Goal: Transaction & Acquisition: Subscribe to service/newsletter

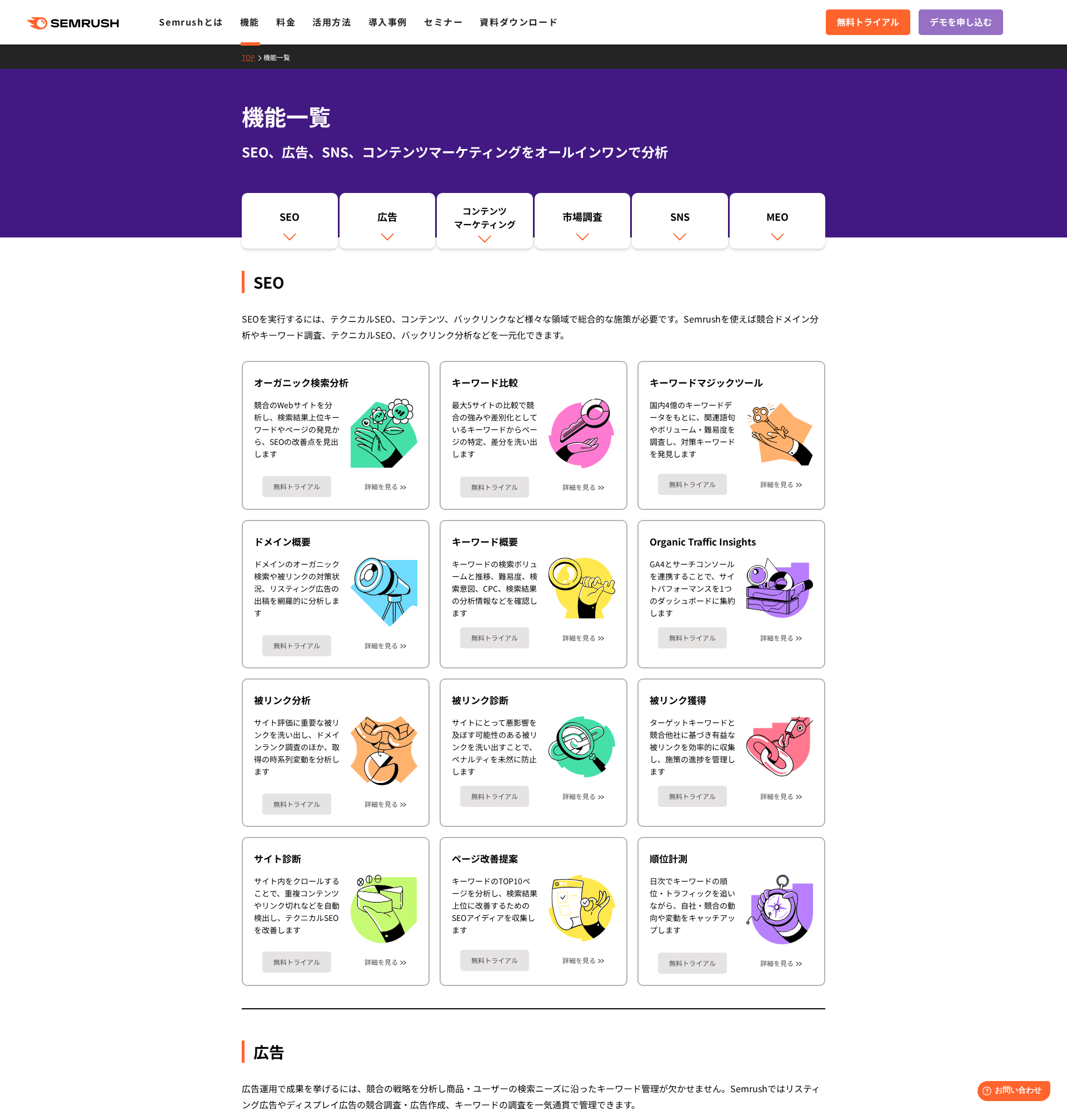
click at [301, 33] on div ".cls {fill: #FF642D;} .cls {fill: #FF642D;} Semrushとは 機能 料金 活用方法 導入事例 セミナー 資料ダウ…" at bounding box center [533, 22] width 1067 height 33
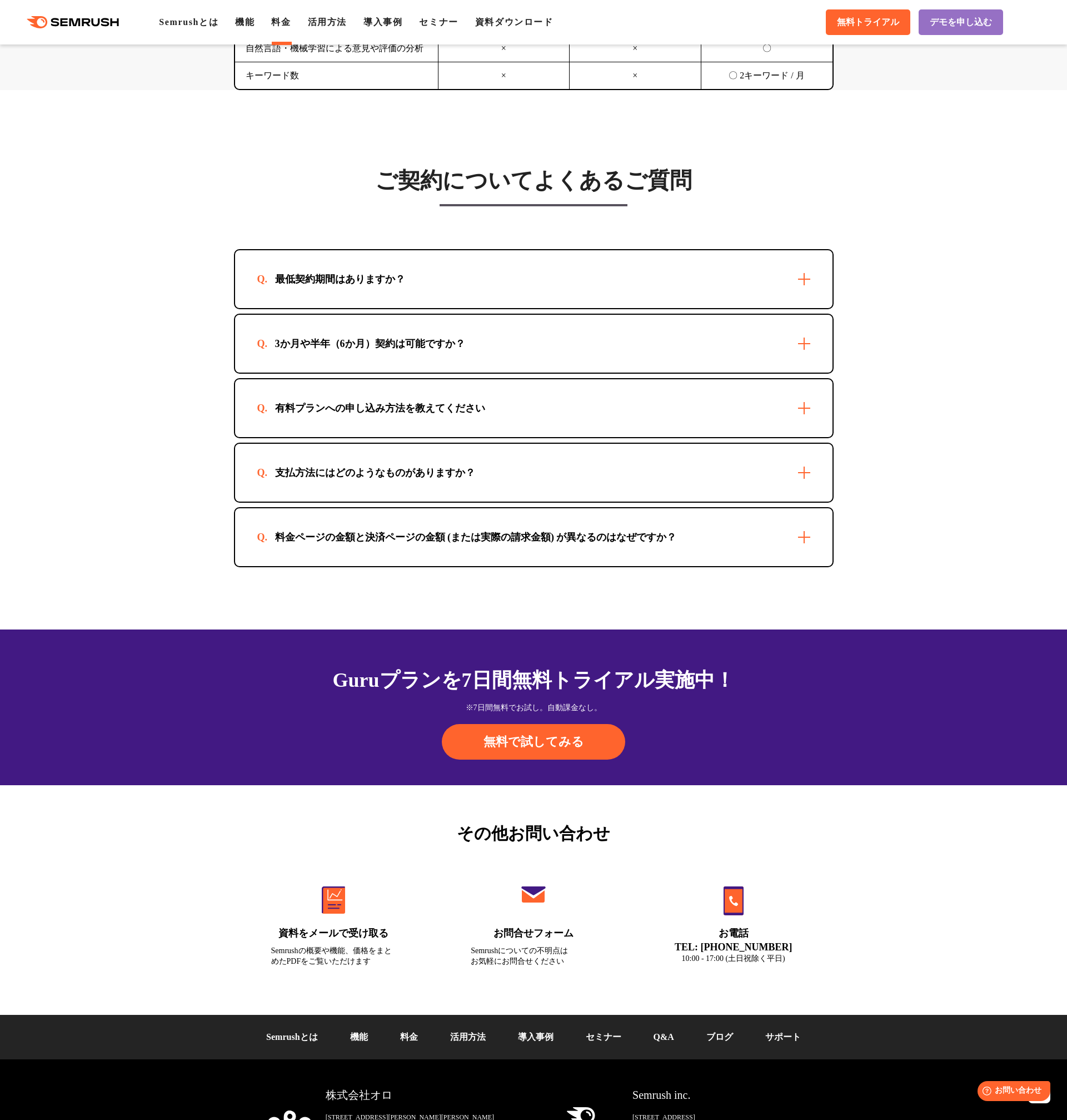
scroll to position [3107, 0]
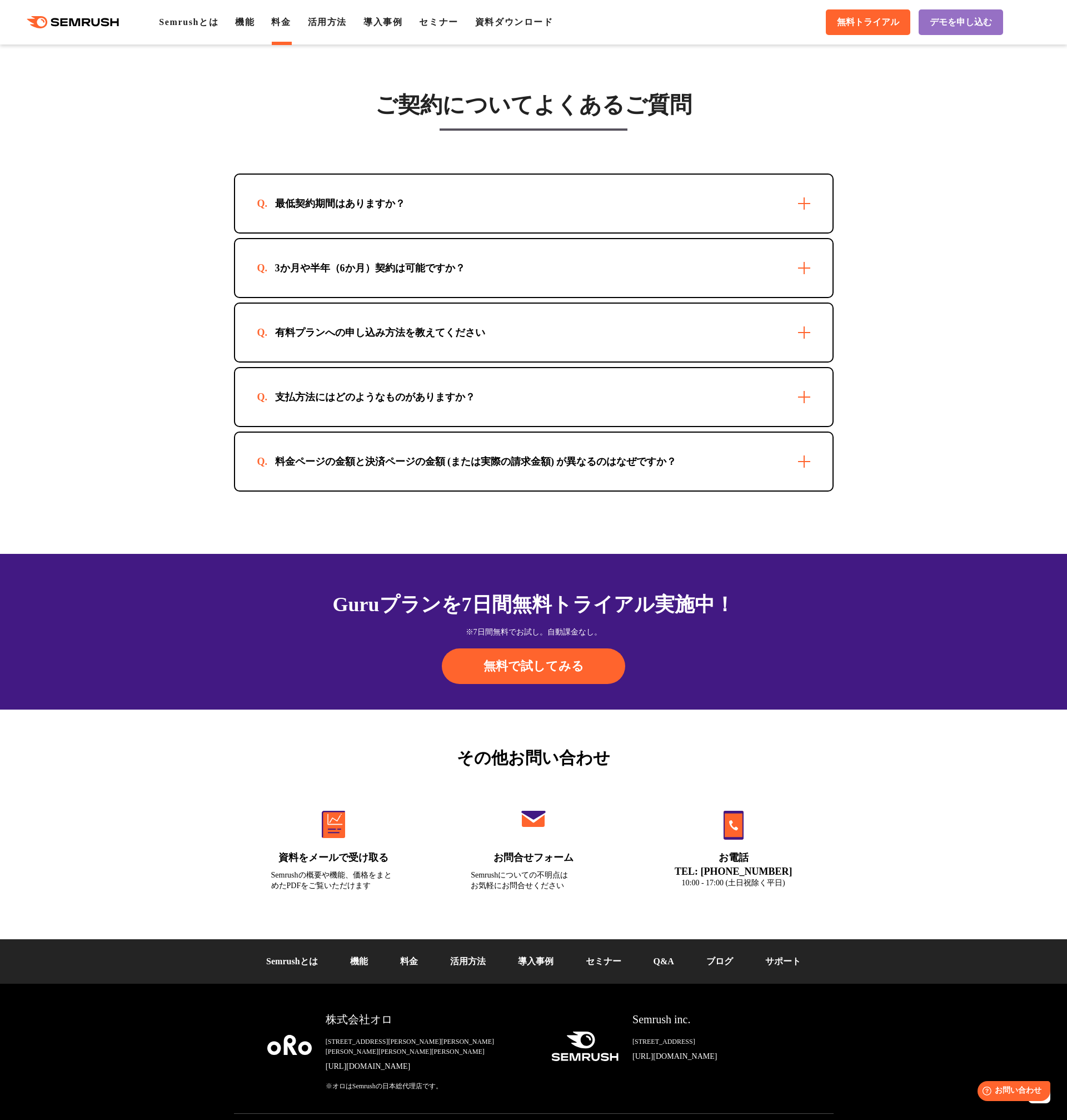
click at [349, 189] on div "最低契約期間はありますか？" at bounding box center [534, 204] width 597 height 58
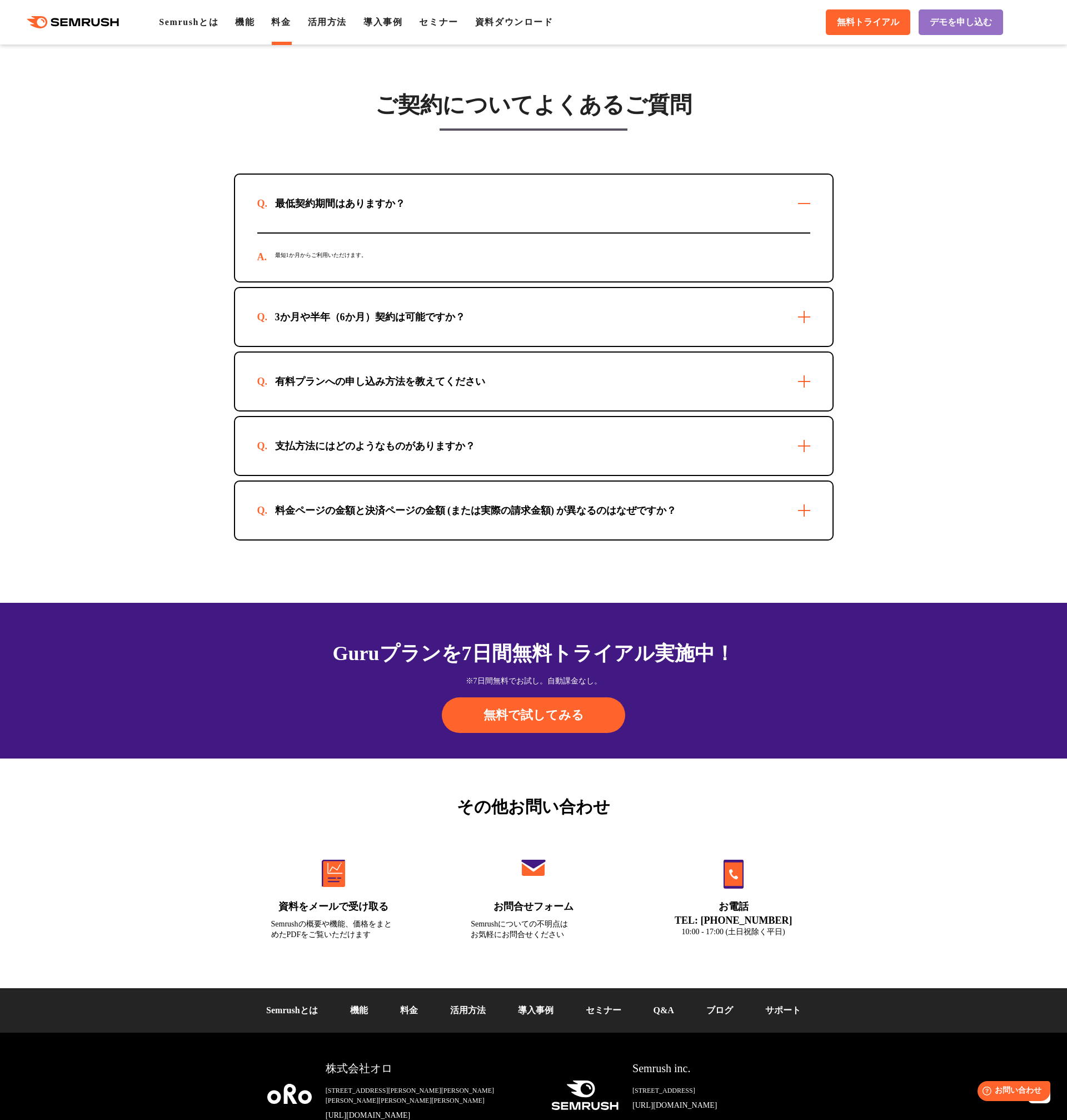
click at [347, 288] on div "3か月や半年（6か月）契約は可能ですか？" at bounding box center [534, 317] width 597 height 58
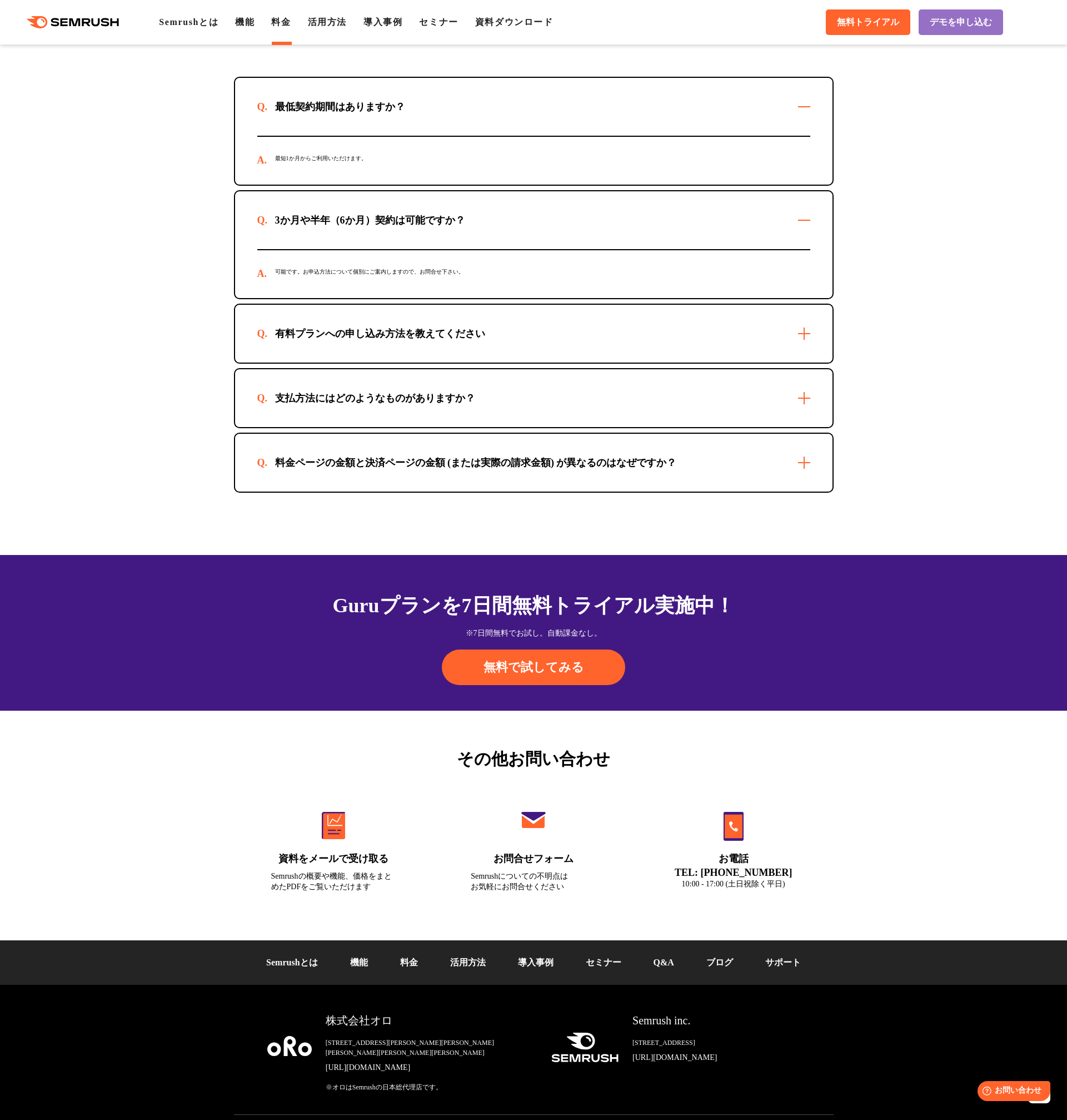
click at [349, 318] on div "有料プランへの申し込み方法を教えてください" at bounding box center [534, 333] width 597 height 58
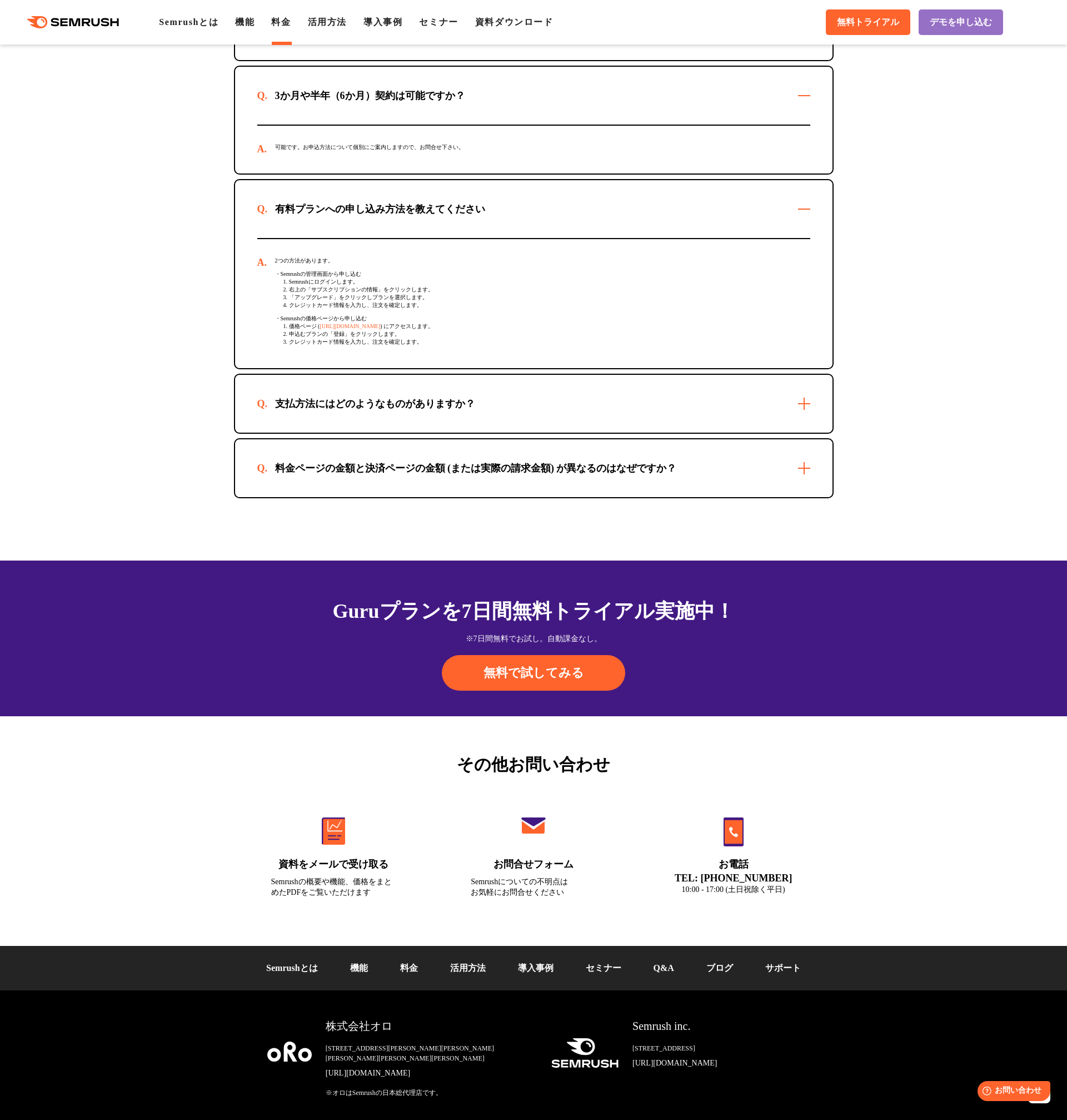
click at [353, 375] on div "支払方法にはどのようなものがありますか？" at bounding box center [534, 404] width 597 height 58
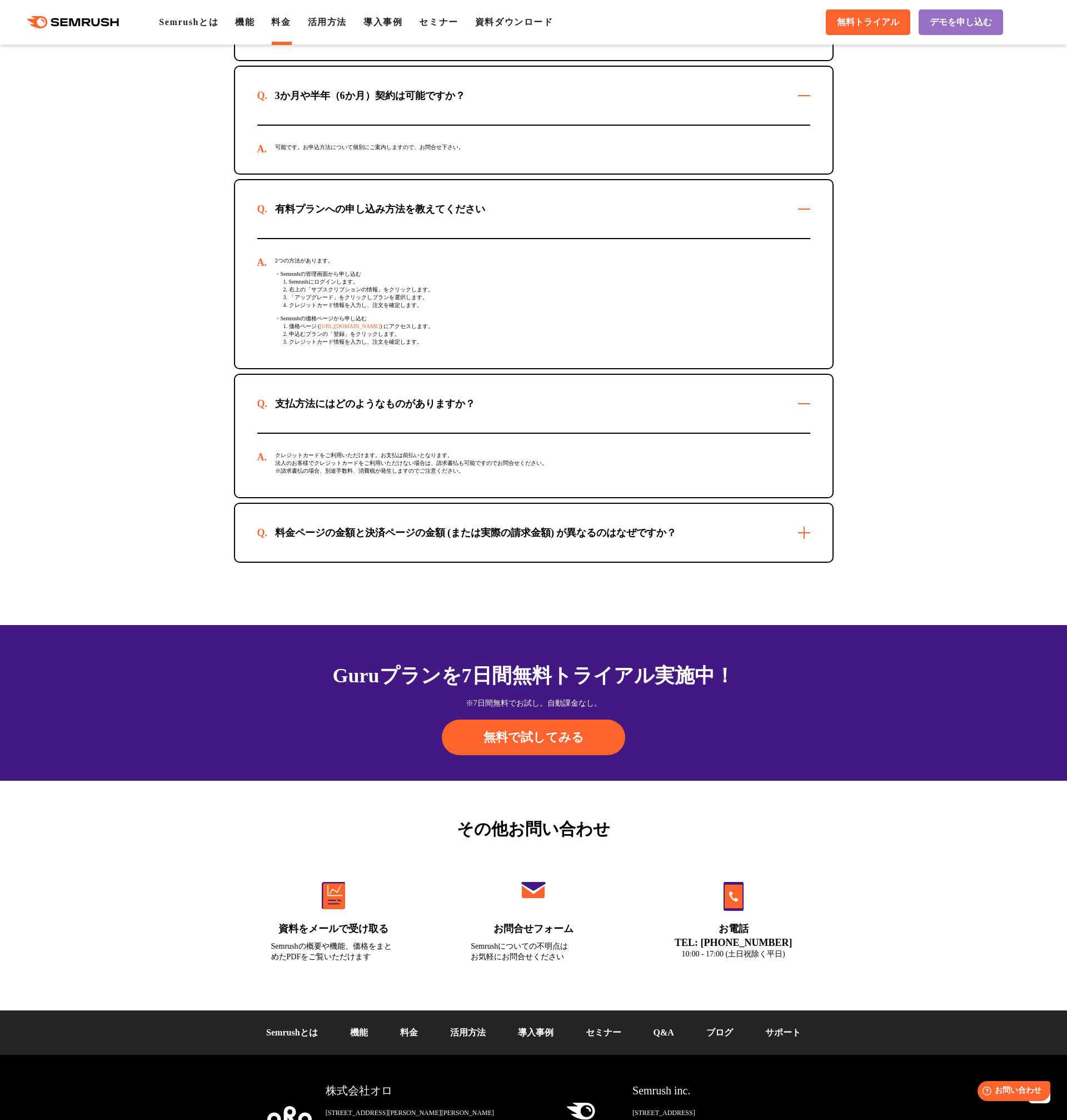
scroll to position [3391, 0]
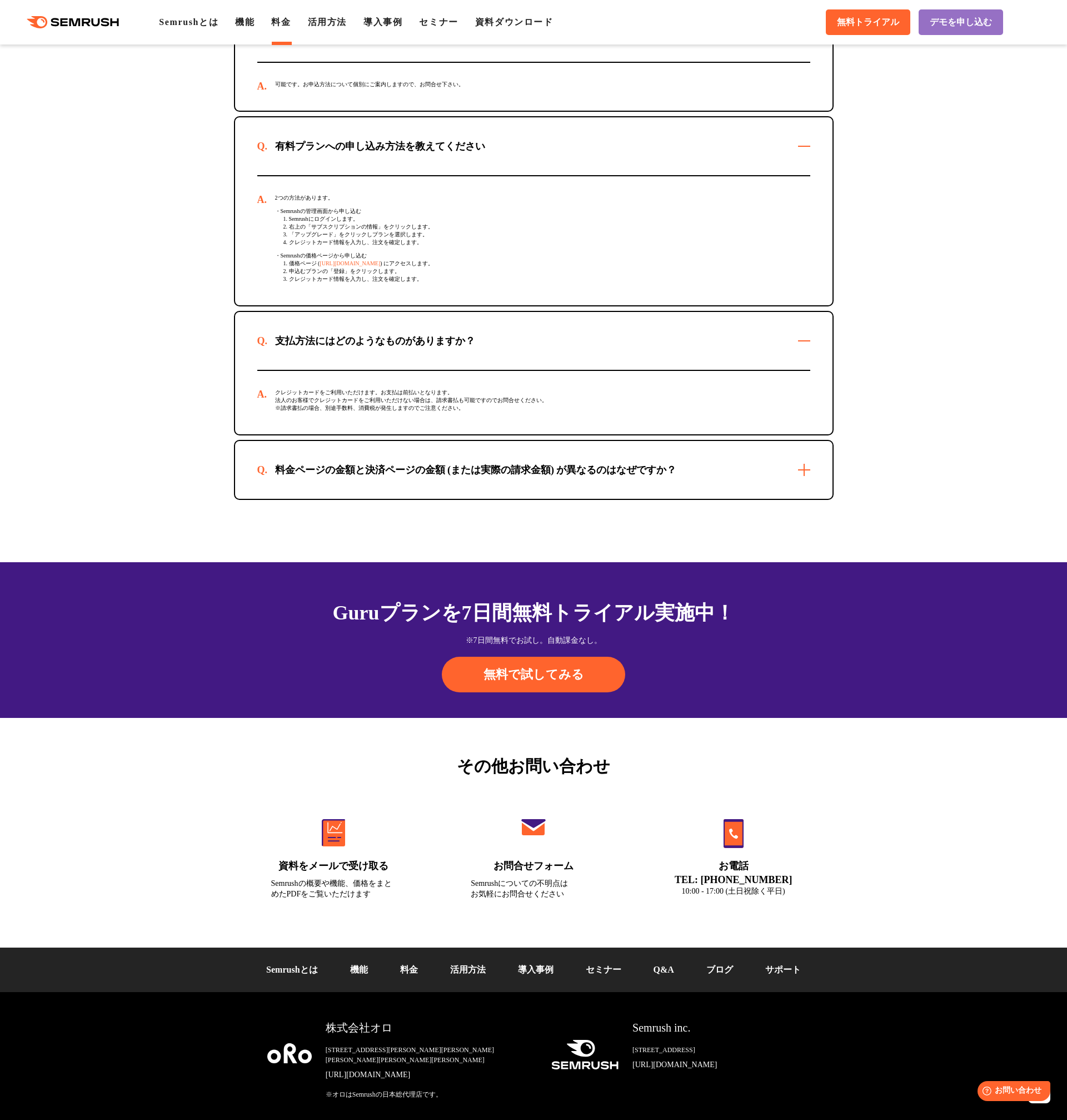
click at [351, 441] on div "料金ページの金額と決済ページの金額 (または実際の請求金額) が異なるのはなぜですか？" at bounding box center [534, 470] width 597 height 58
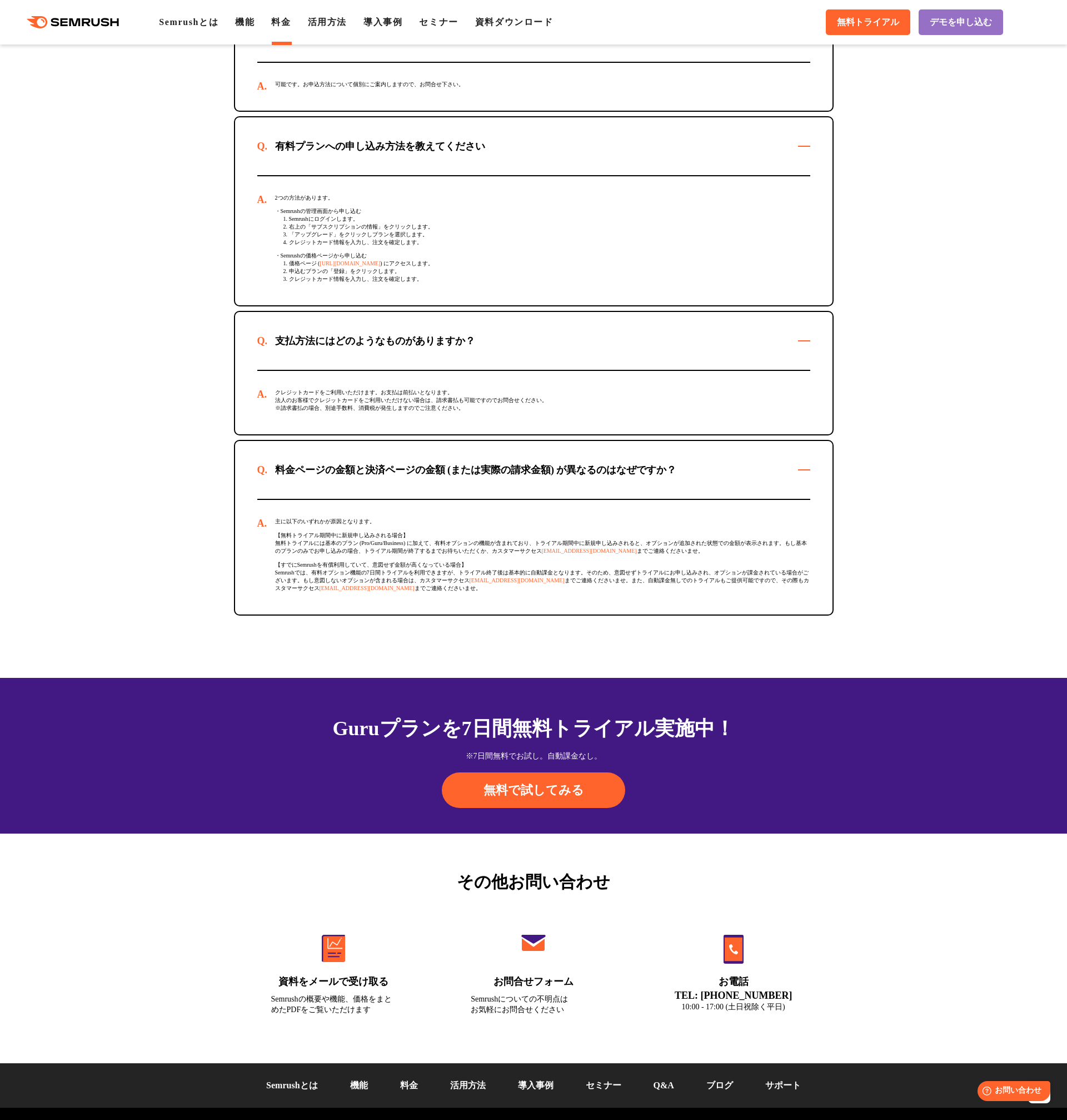
scroll to position [3498, 0]
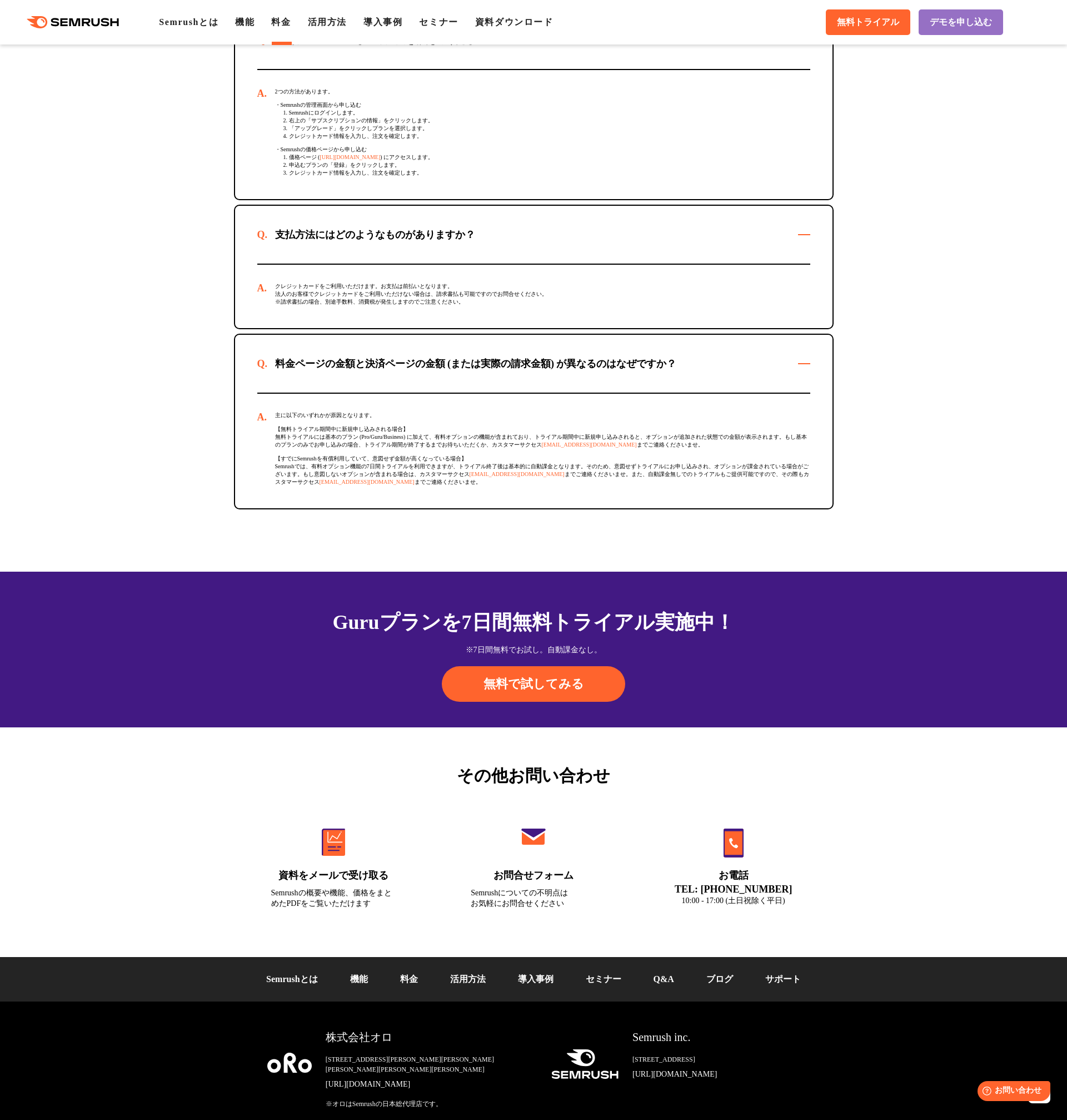
click at [601, 659] on div "Guruプランを7日間 無料トライアル実施中！ ※7日間無料でお試し。自動課金なし。 無料で試してみる" at bounding box center [533, 650] width 1067 height 156
click at [584, 666] on link "無料で試してみる" at bounding box center [534, 684] width 184 height 35
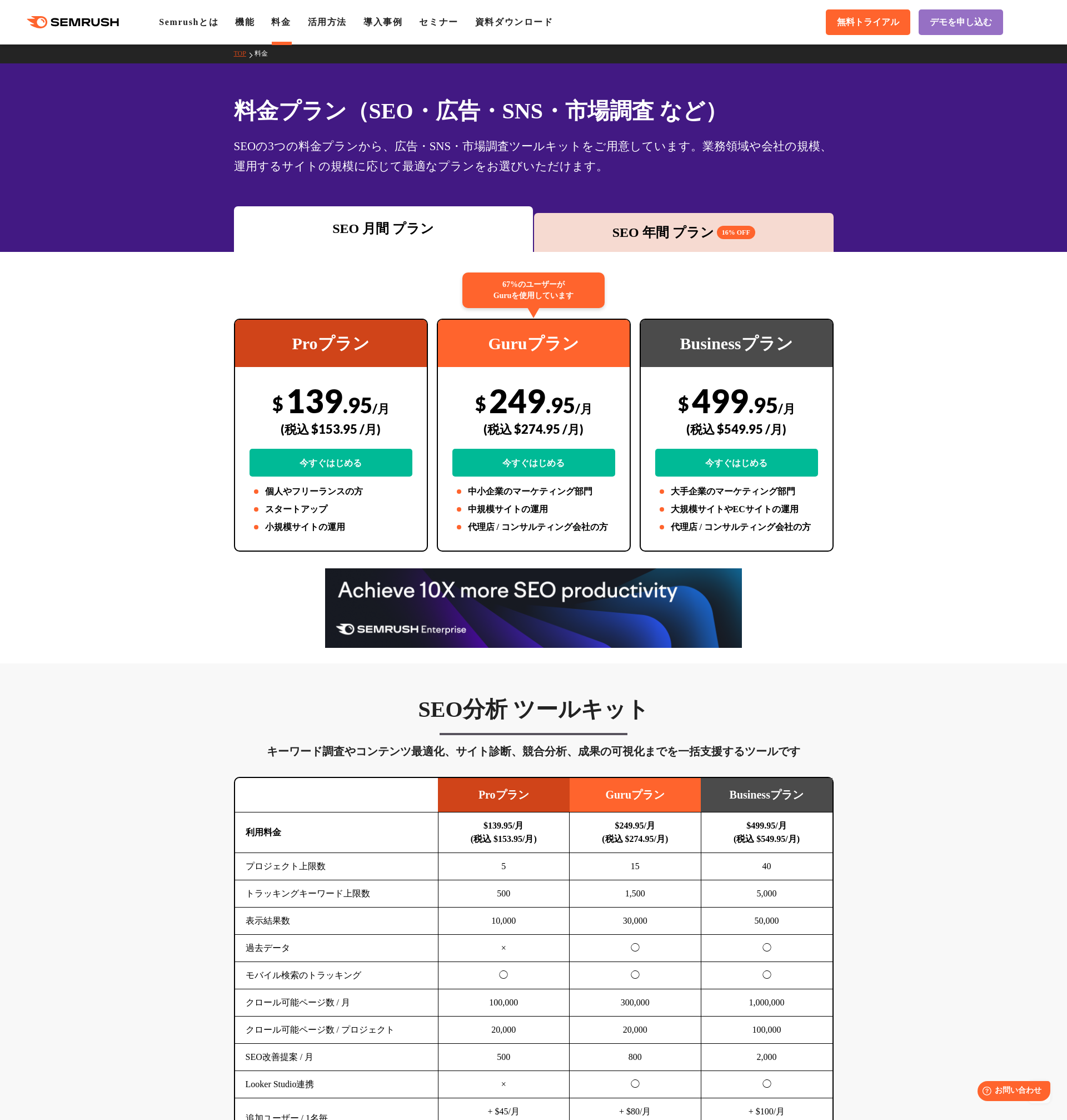
scroll to position [0, 0]
